Goal: Information Seeking & Learning: Learn about a topic

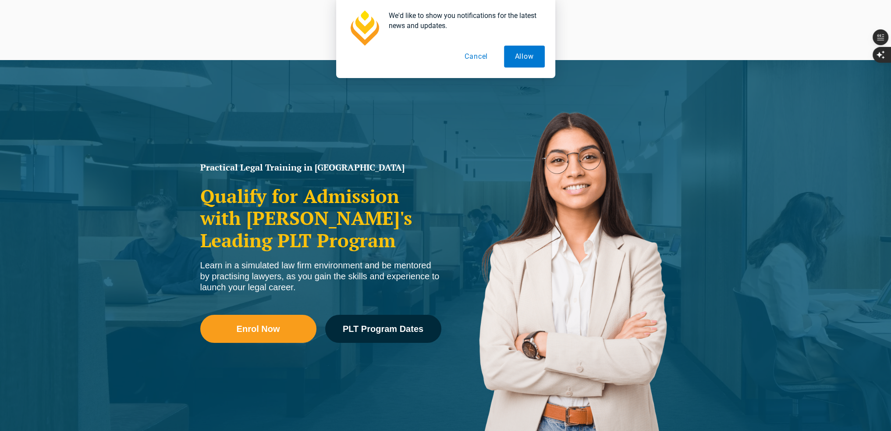
click at [485, 54] on button "Cancel" at bounding box center [475, 57] width 45 height 22
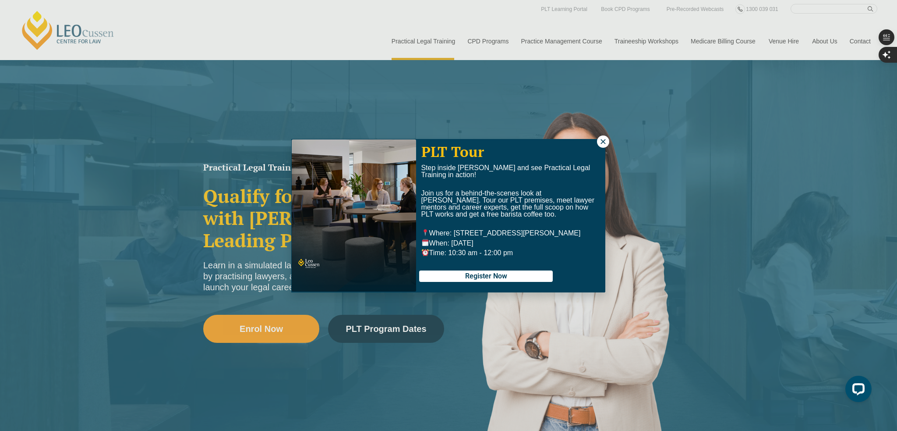
click at [816, 8] on div "PLT Tour Step inside Leo Cussen and see Practical Legal Training in action! Joi…" at bounding box center [448, 215] width 897 height 431
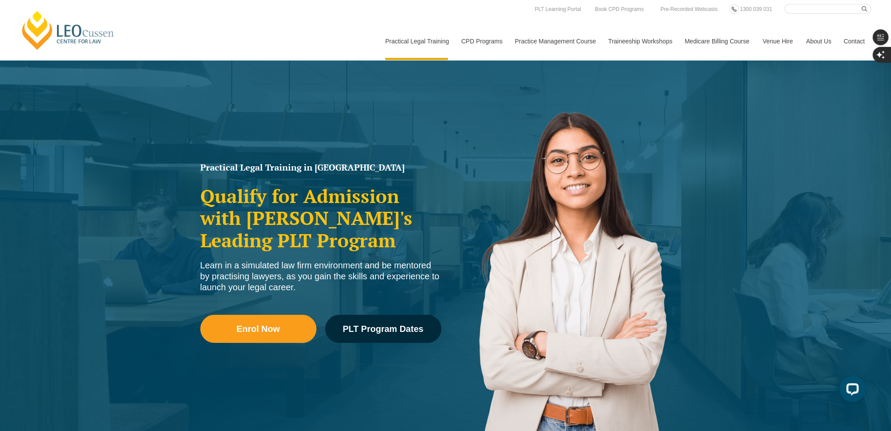
drag, startPoint x: 814, startPoint y: 15, endPoint x: 808, endPoint y: 14, distance: 6.3
click at [810, 14] on nav "Practical Legal Training Our Practical Legal Training Program Program Dates & F…" at bounding box center [624, 37] width 492 height 46
click at [808, 12] on input "Search here" at bounding box center [827, 9] width 87 height 10
type input "career in the Uk"
click at [861, 4] on button "submit" at bounding box center [866, 9] width 10 height 10
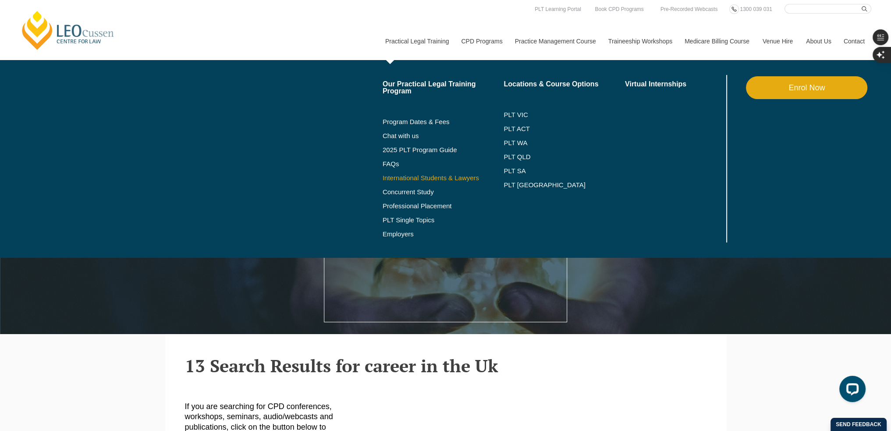
click at [420, 178] on link "International Students & Lawyers" at bounding box center [442, 177] width 121 height 7
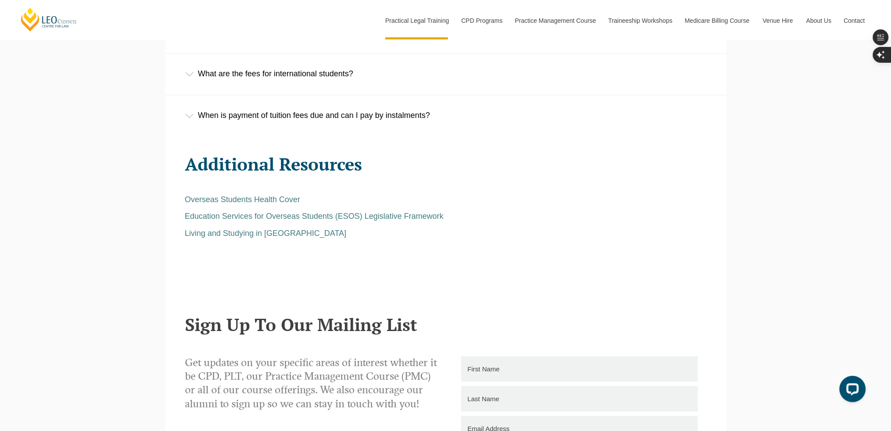
scroll to position [1796, 0]
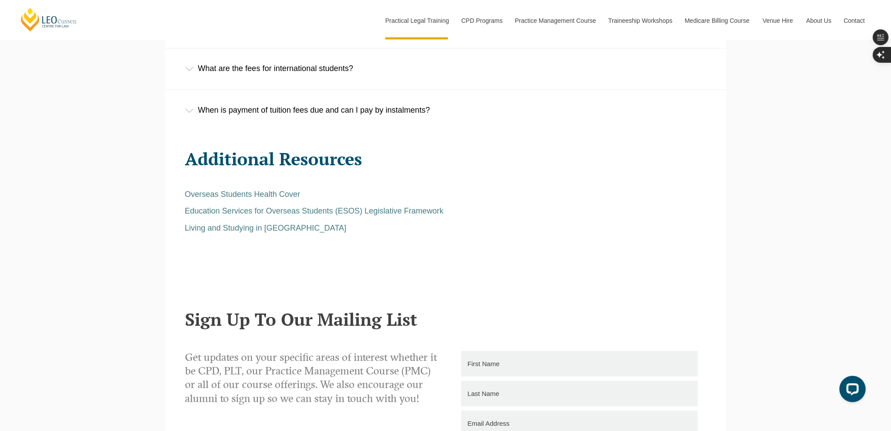
click at [352, 75] on div "What are the fees for international students?" at bounding box center [445, 68] width 561 height 41
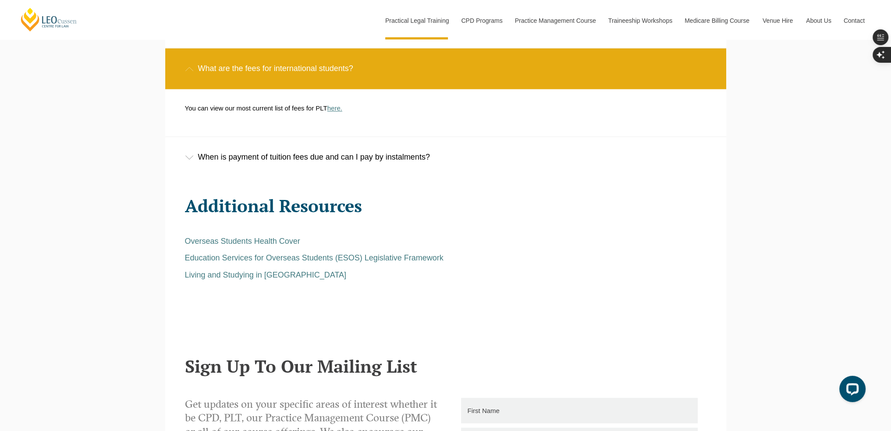
click at [331, 112] on link "here." at bounding box center [334, 107] width 15 height 7
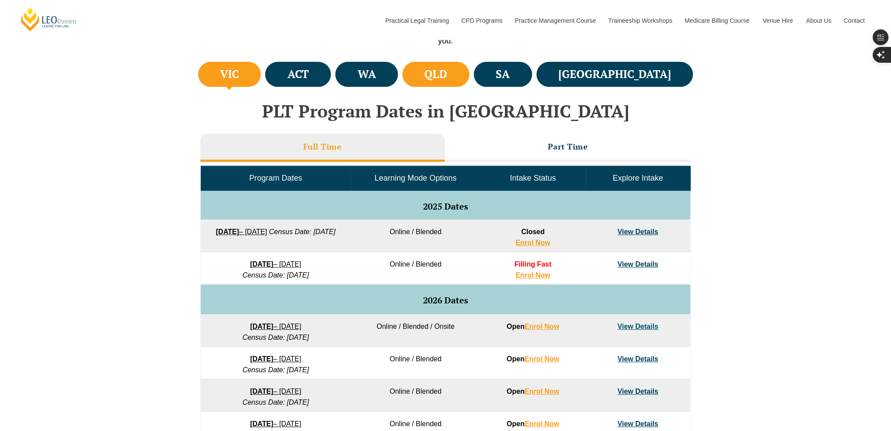
click at [447, 78] on h4 "QLD" at bounding box center [435, 74] width 23 height 14
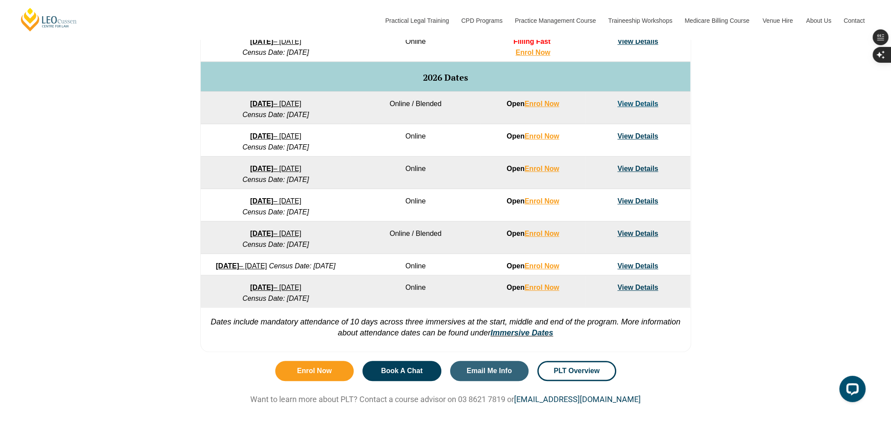
scroll to position [657, 0]
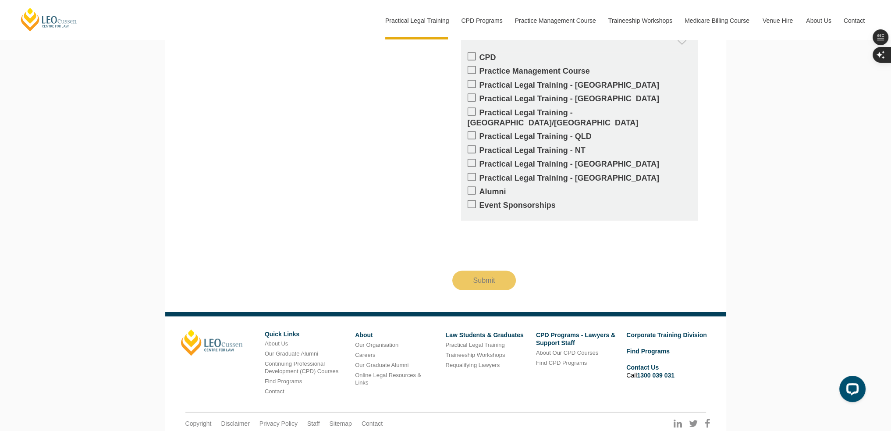
scroll to position [2220, 0]
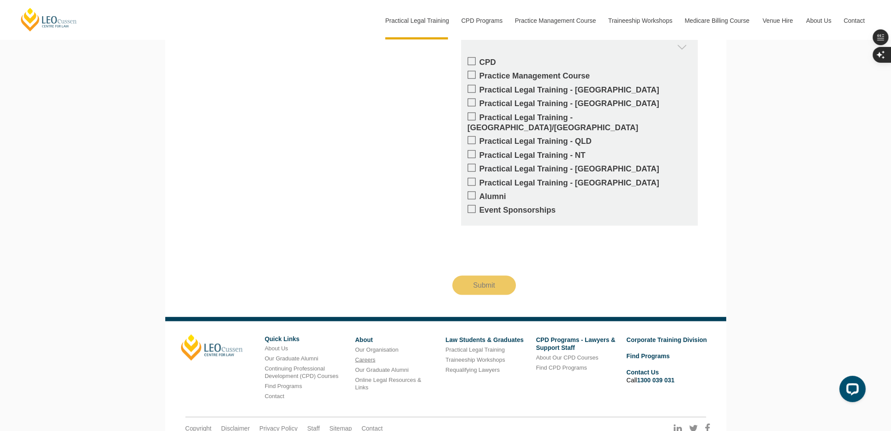
click at [364, 356] on link "Careers" at bounding box center [365, 359] width 20 height 7
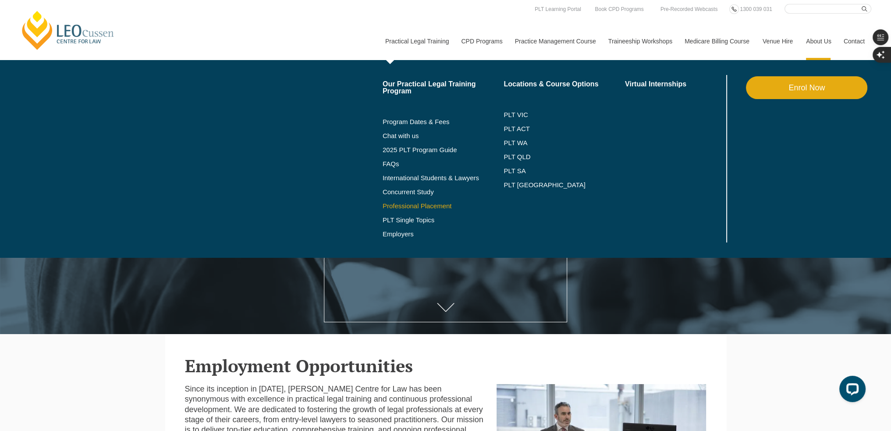
click at [391, 205] on link "Professional Placement" at bounding box center [442, 205] width 121 height 7
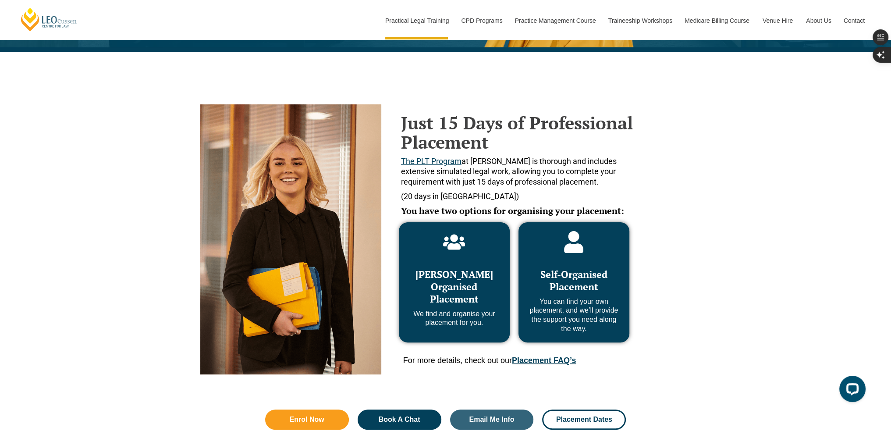
scroll to position [307, 0]
drag, startPoint x: 533, startPoint y: 161, endPoint x: 606, endPoint y: 171, distance: 73.9
click at [580, 173] on span "The PLT Program at Leo Cussen is thorough and includes extensive simulated lega…" at bounding box center [509, 171] width 216 height 30
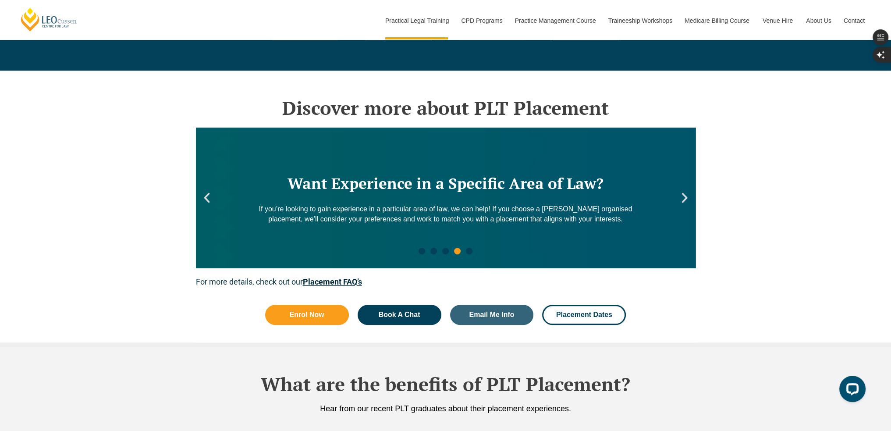
scroll to position [1139, 0]
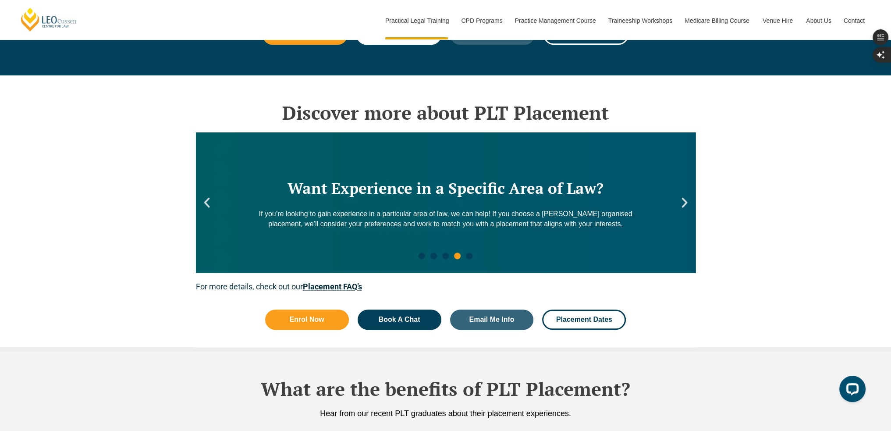
click at [685, 211] on div "Want Experience in a Specific Area of Law? If you’re looking to gain experience…" at bounding box center [445, 202] width 499 height 140
click at [211, 214] on div "Want Experience in a Specific Area of Law? If you’re looking to gain experience…" at bounding box center [445, 202] width 499 height 140
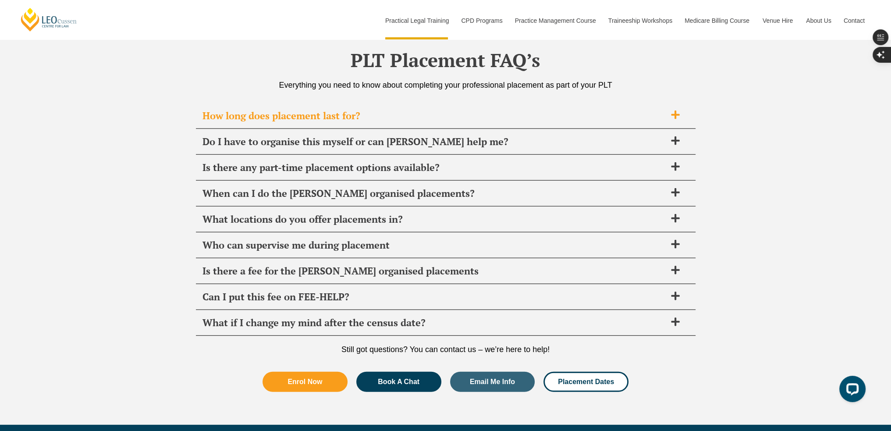
scroll to position [3043, 0]
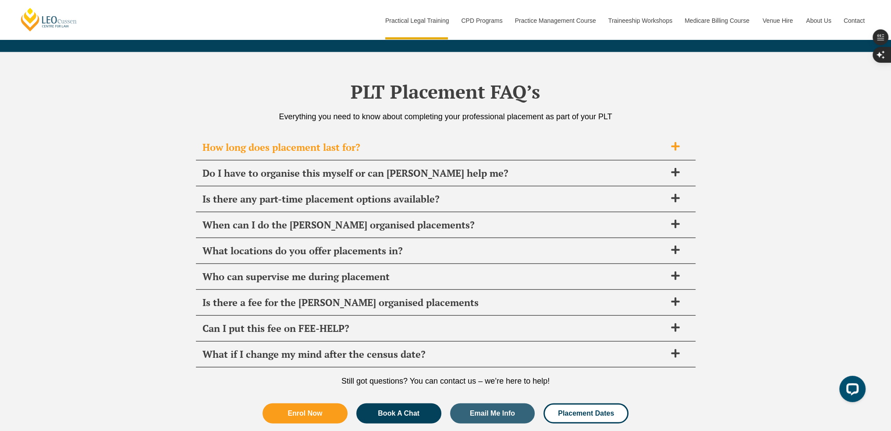
click at [449, 148] on div "How long does placement last for?" at bounding box center [445, 147] width 499 height 26
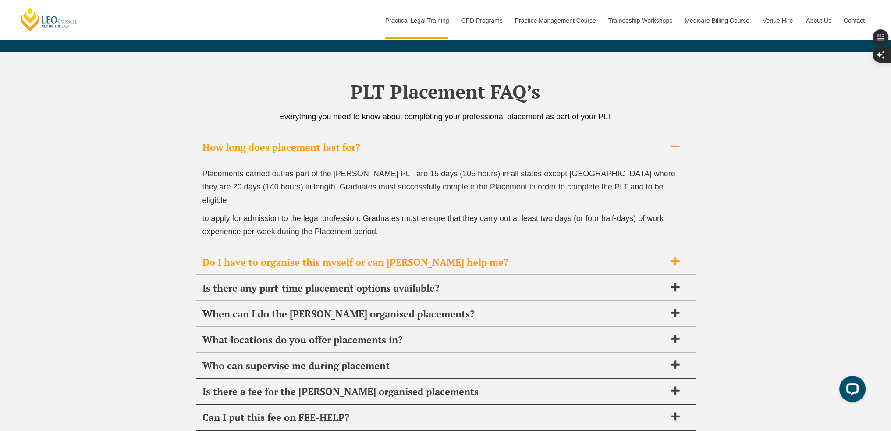
click at [496, 256] on span "Do I have to organise this myself or can Leo Cussen help me?" at bounding box center [433, 262] width 463 height 12
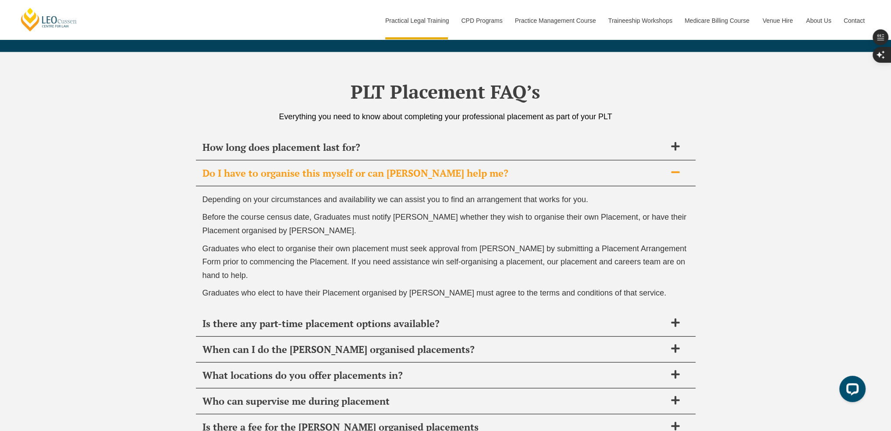
drag, startPoint x: 496, startPoint y: 243, endPoint x: 481, endPoint y: 241, distance: 15.4
drag, startPoint x: 481, startPoint y: 241, endPoint x: 378, endPoint y: 256, distance: 103.1
click at [375, 257] on span "Graduates who elect to organise their own placement must seek approval from Leo…" at bounding box center [444, 261] width 484 height 35
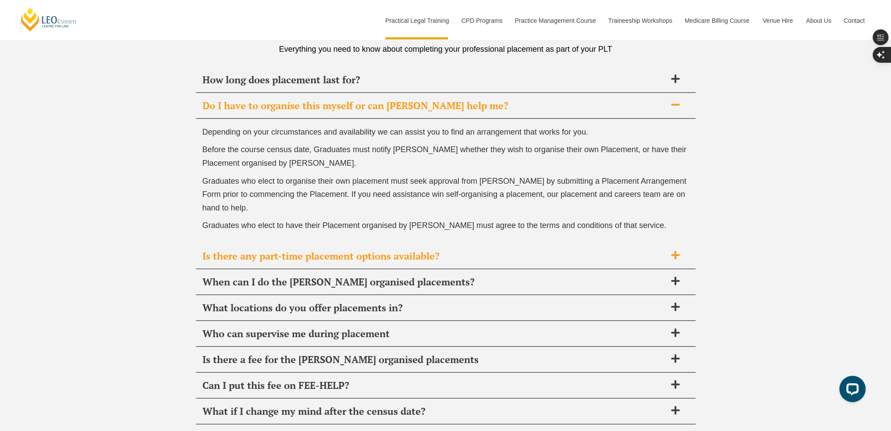
scroll to position [3131, 0]
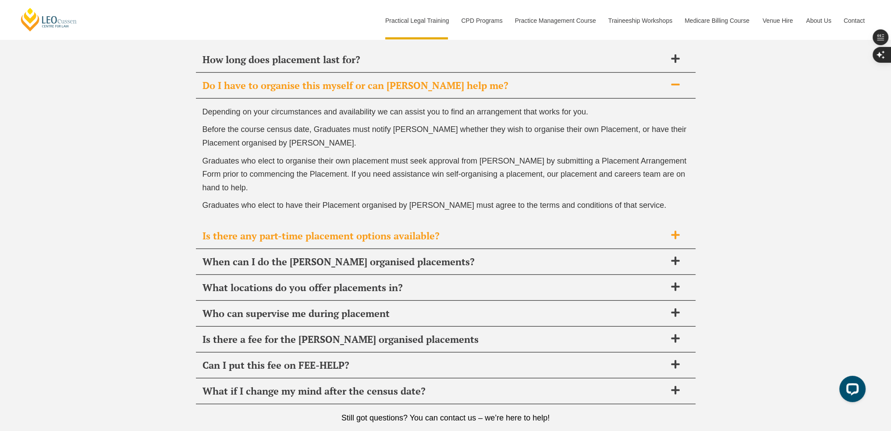
click at [405, 239] on div "Is there any part-time placement options available?" at bounding box center [445, 236] width 499 height 26
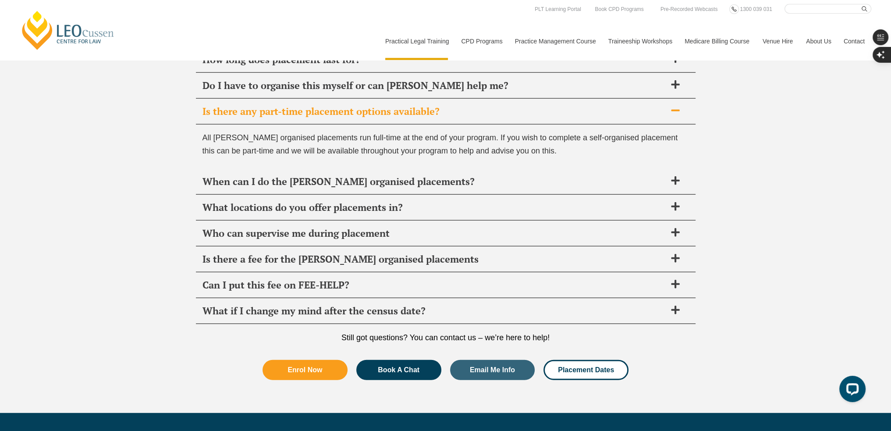
click at [88, 39] on link "[PERSON_NAME] Centre for Law" at bounding box center [68, 30] width 97 height 41
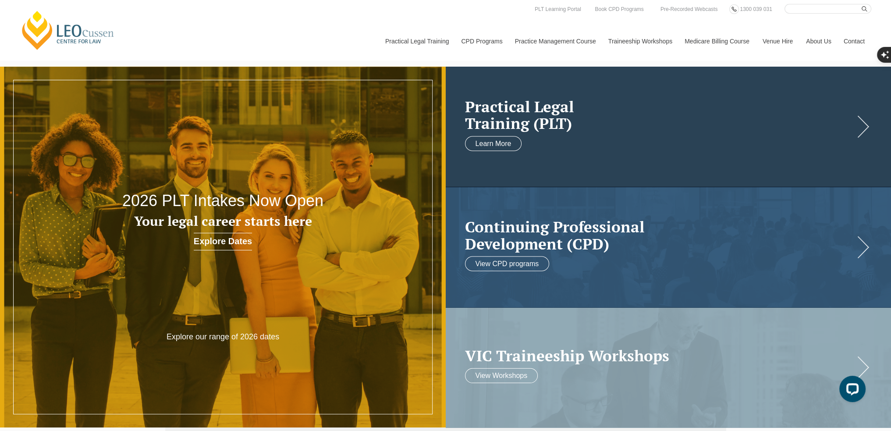
click at [872, 120] on link at bounding box center [667, 127] width 445 height 120
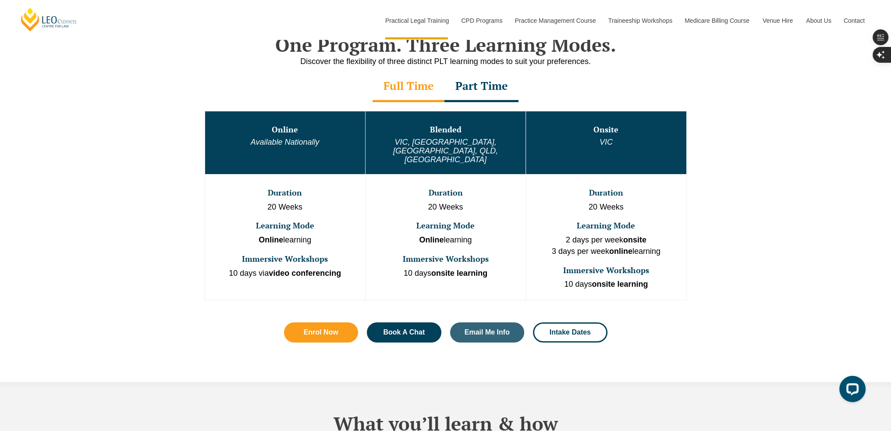
scroll to position [438, 0]
click at [497, 85] on div "Part Time" at bounding box center [481, 86] width 74 height 31
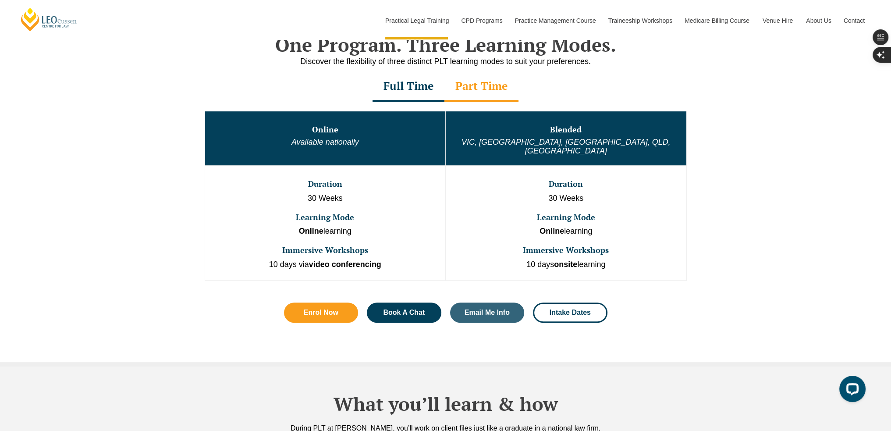
click at [418, 95] on div "Full Time" at bounding box center [408, 86] width 72 height 31
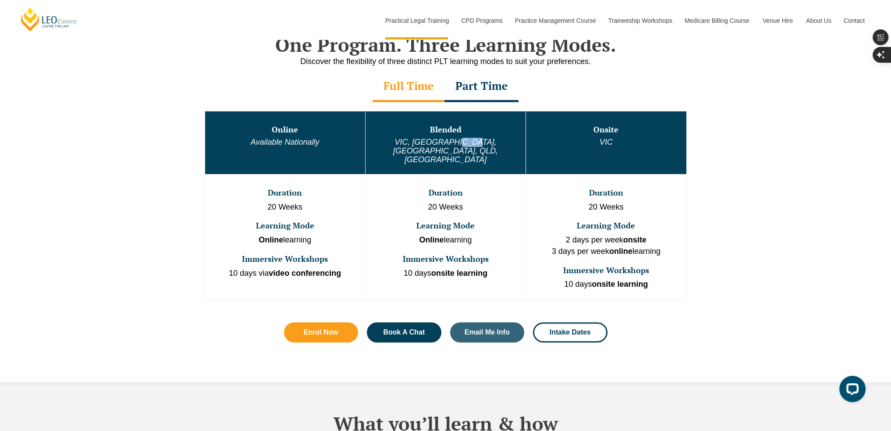
drag, startPoint x: 477, startPoint y: 136, endPoint x: 452, endPoint y: 157, distance: 32.6
click at [460, 143] on td "Blended VIC, WA, ACT, QLD, SA" at bounding box center [445, 142] width 160 height 63
drag, startPoint x: 442, startPoint y: 199, endPoint x: 495, endPoint y: 233, distance: 63.0
click at [466, 200] on td "Duration 20 Weeks Learning Mode Online learning Immersive Workshops 10 days ons…" at bounding box center [445, 237] width 160 height 126
drag, startPoint x: 495, startPoint y: 233, endPoint x: 438, endPoint y: 233, distance: 56.5
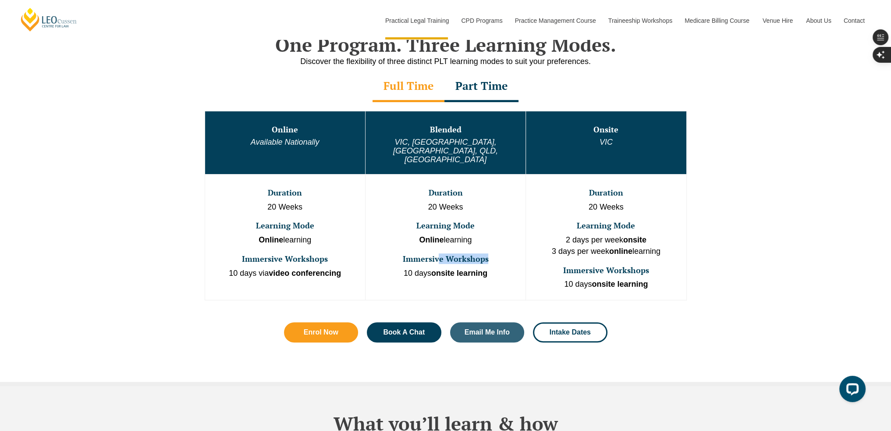
click at [438, 233] on td "Duration 20 Weeks Learning Mode Online learning Immersive Workshops 10 days ons…" at bounding box center [445, 237] width 160 height 126
drag, startPoint x: 445, startPoint y: 222, endPoint x: 438, endPoint y: 223, distance: 7.1
click at [438, 234] on p "Online learning" at bounding box center [445, 239] width 158 height 11
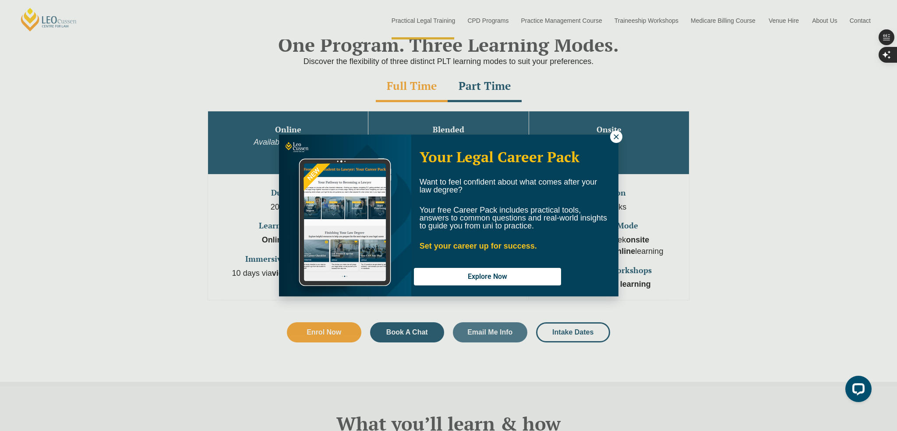
click at [620, 135] on icon at bounding box center [616, 137] width 8 height 8
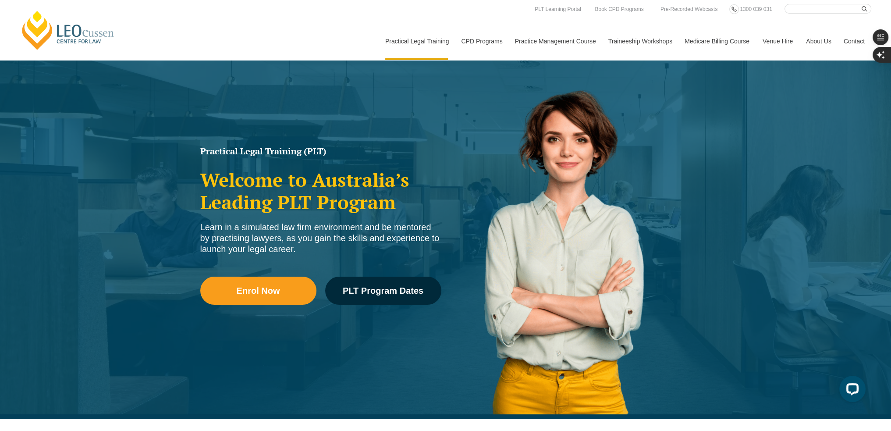
scroll to position [0, 0]
